Goal: Find specific page/section: Find specific page/section

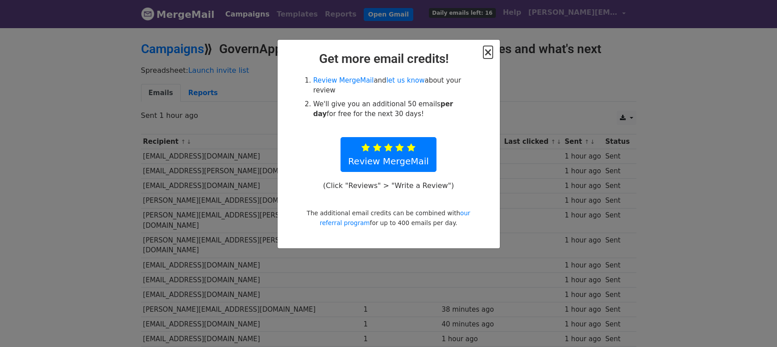
click at [488, 54] on span "×" at bounding box center [487, 52] width 9 height 12
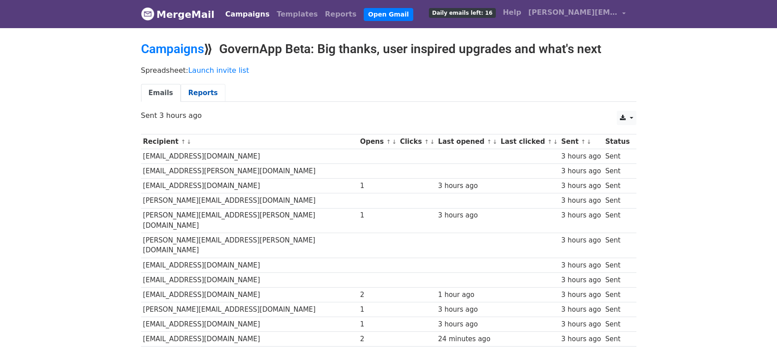
click at [195, 92] on link "Reports" at bounding box center [203, 93] width 45 height 18
